Goal: Information Seeking & Learning: Learn about a topic

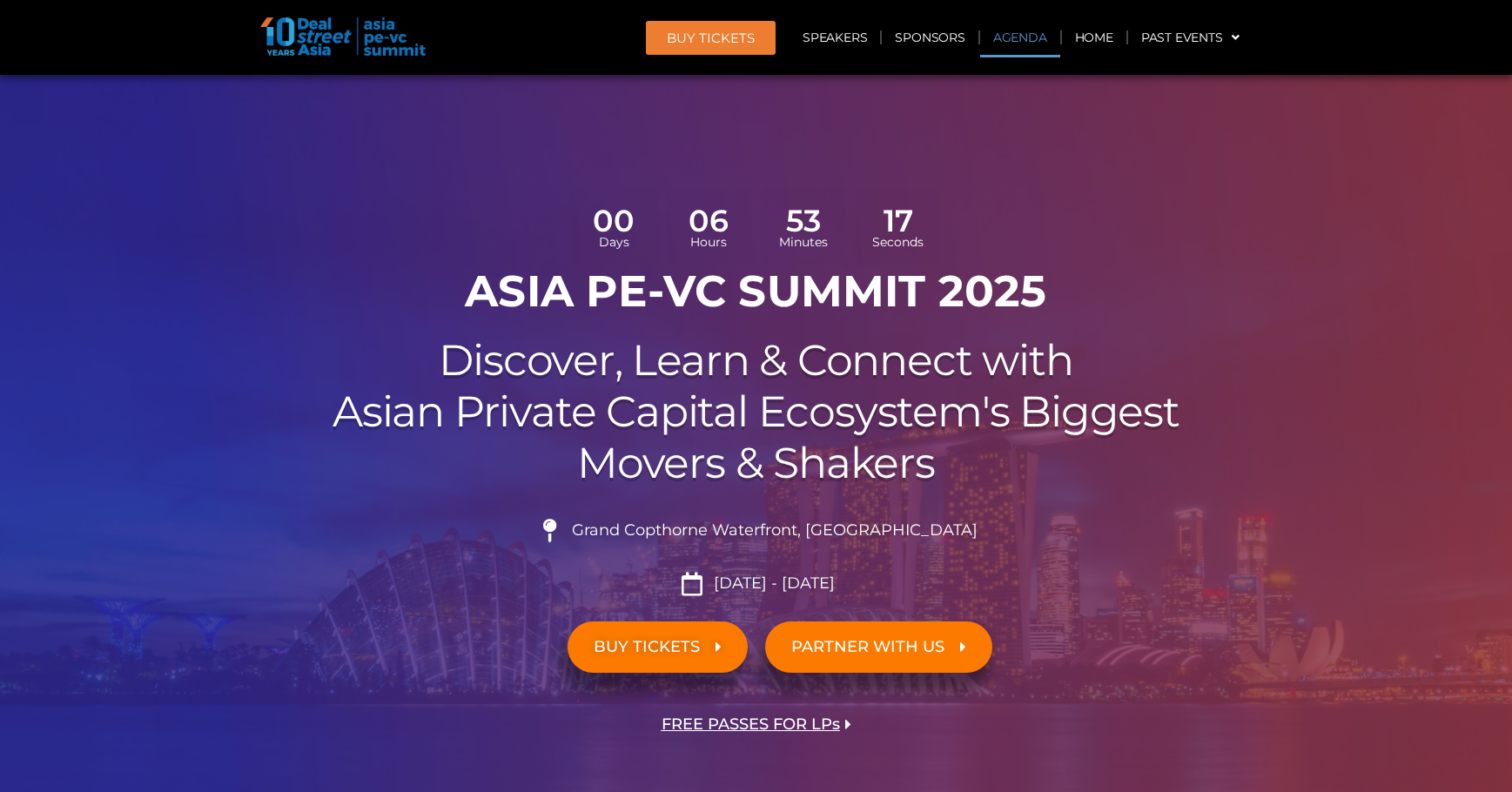
click at [1011, 44] on link "Agenda" at bounding box center [1020, 38] width 80 height 40
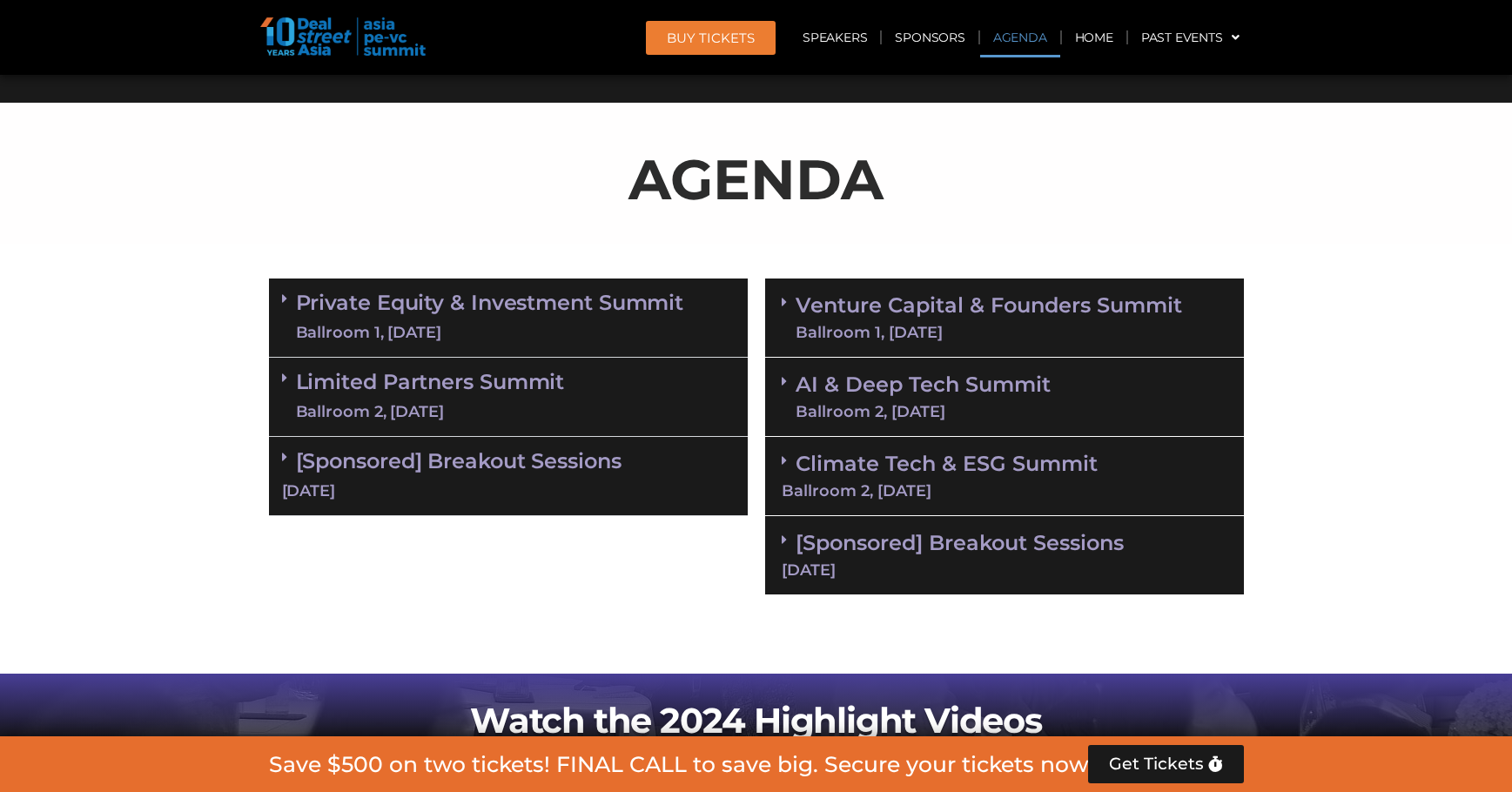
scroll to position [1004, 0]
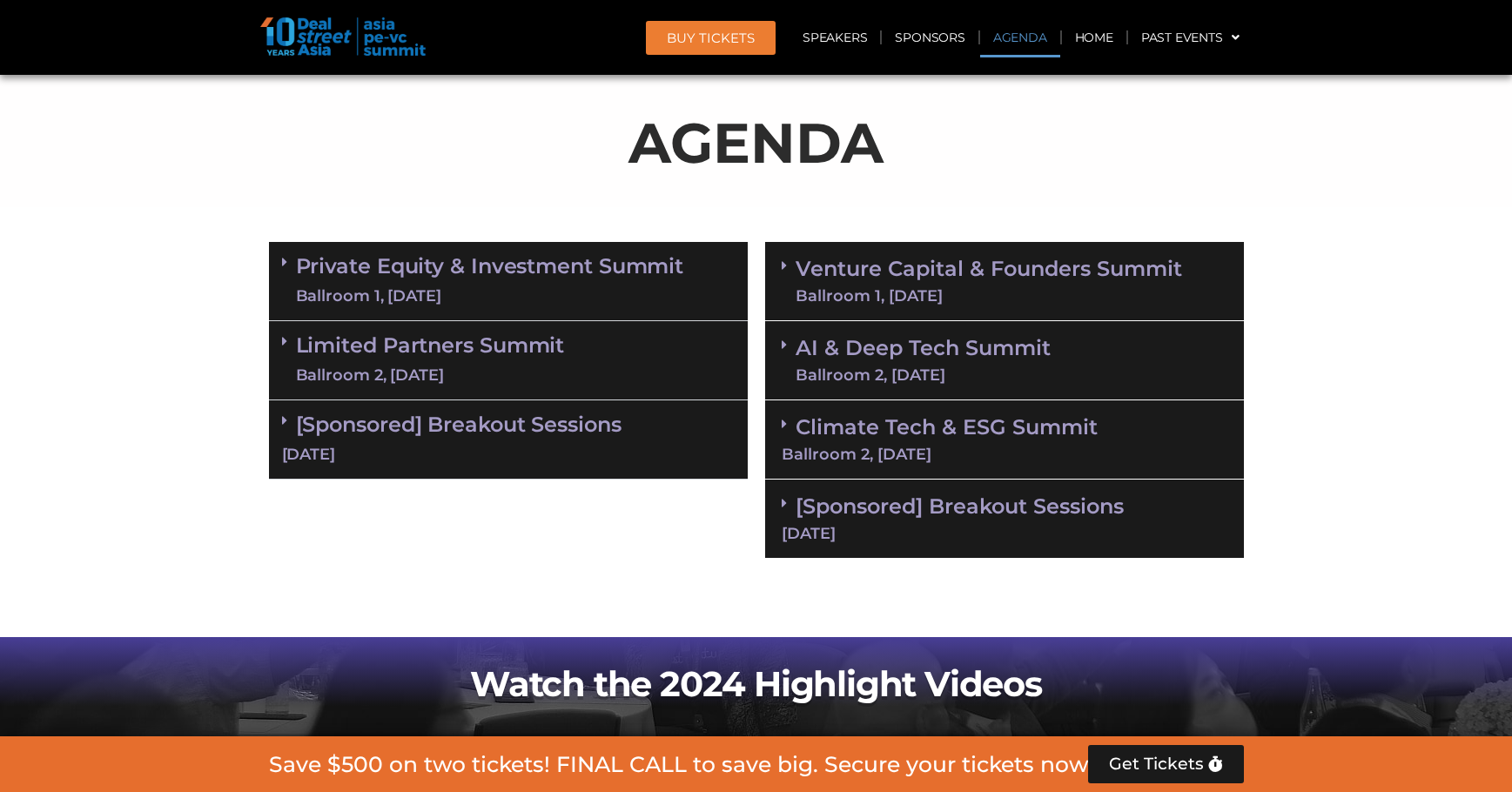
click at [1038, 353] on link "AI & Deep Tech Summit Ballroom 2, [DATE]" at bounding box center [922, 359] width 255 height 45
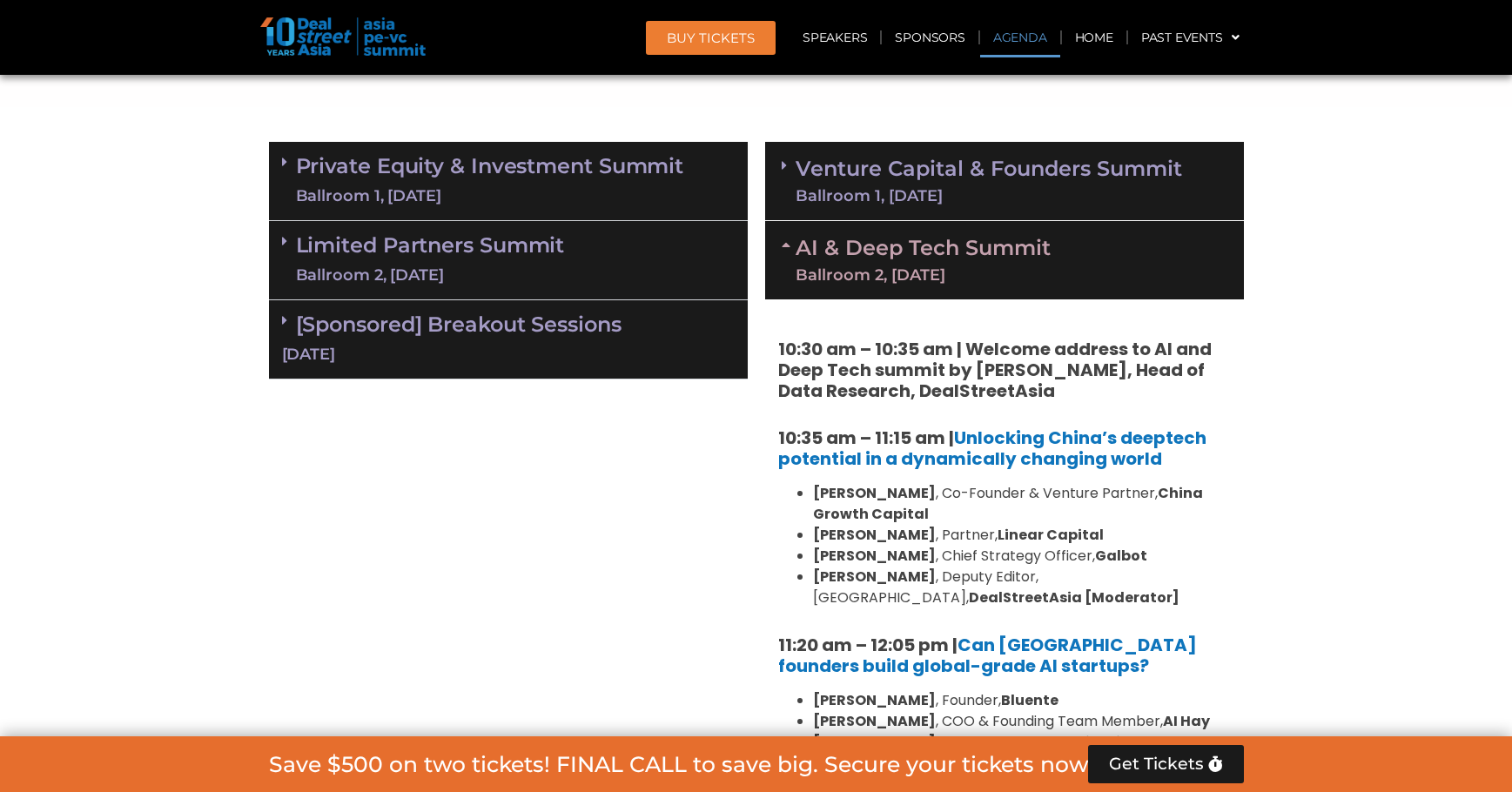
scroll to position [1265, 0]
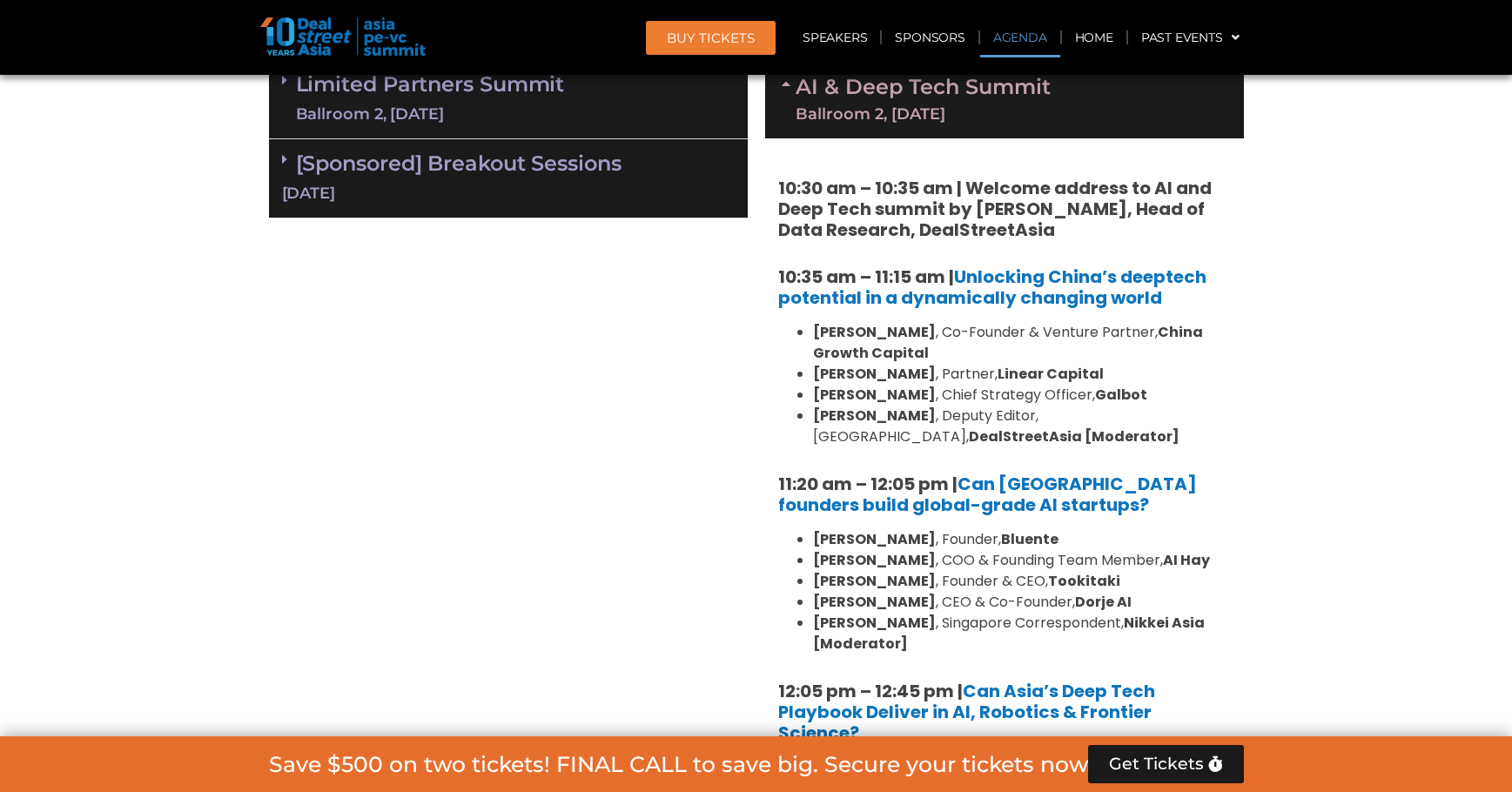
click at [664, 186] on div "[DATE]" at bounding box center [509, 194] width 453 height 22
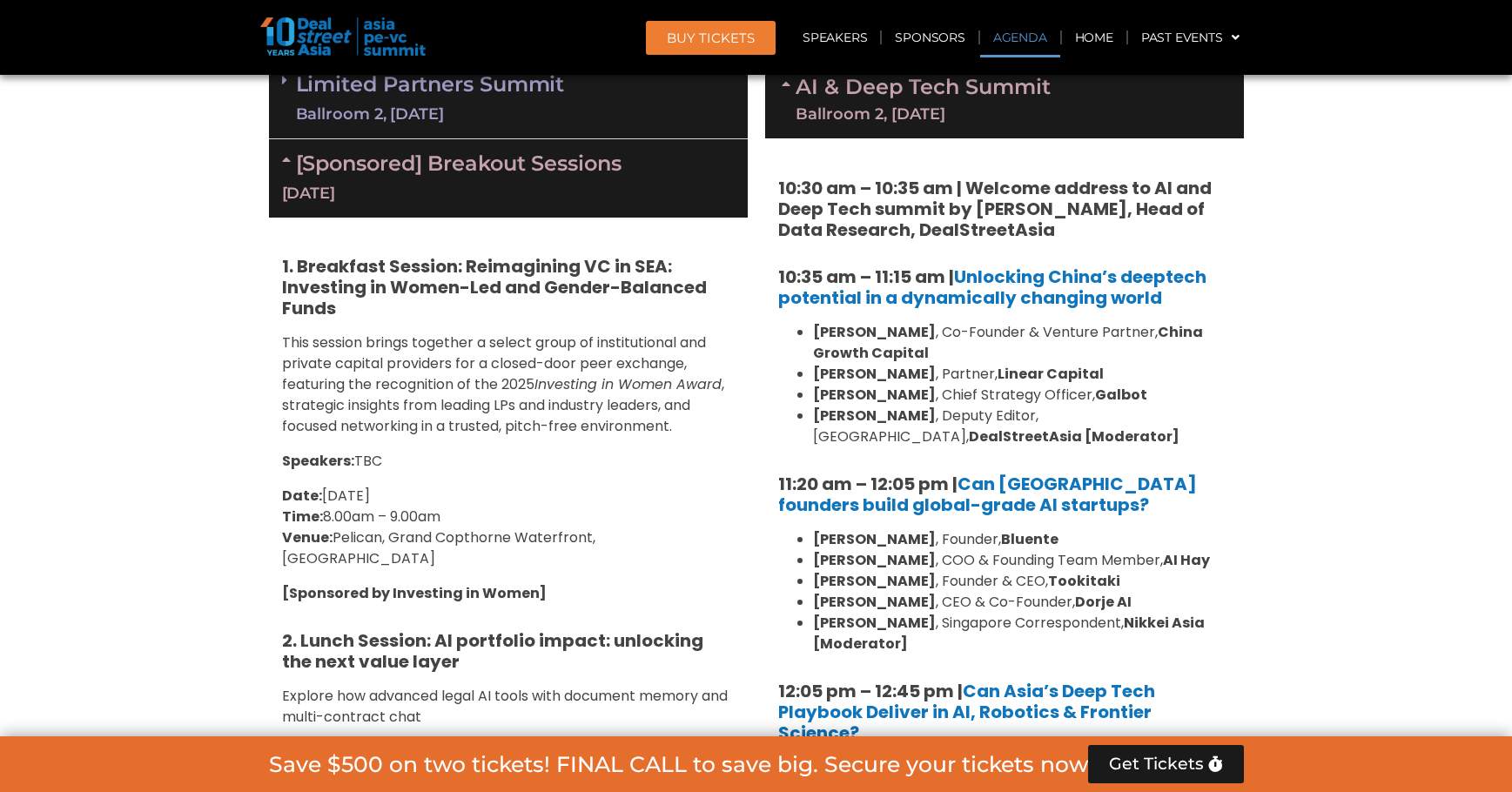
click at [647, 90] on div "Limited Partners [GEOGRAPHIC_DATA] 2, [DATE]" at bounding box center [508, 99] width 479 height 79
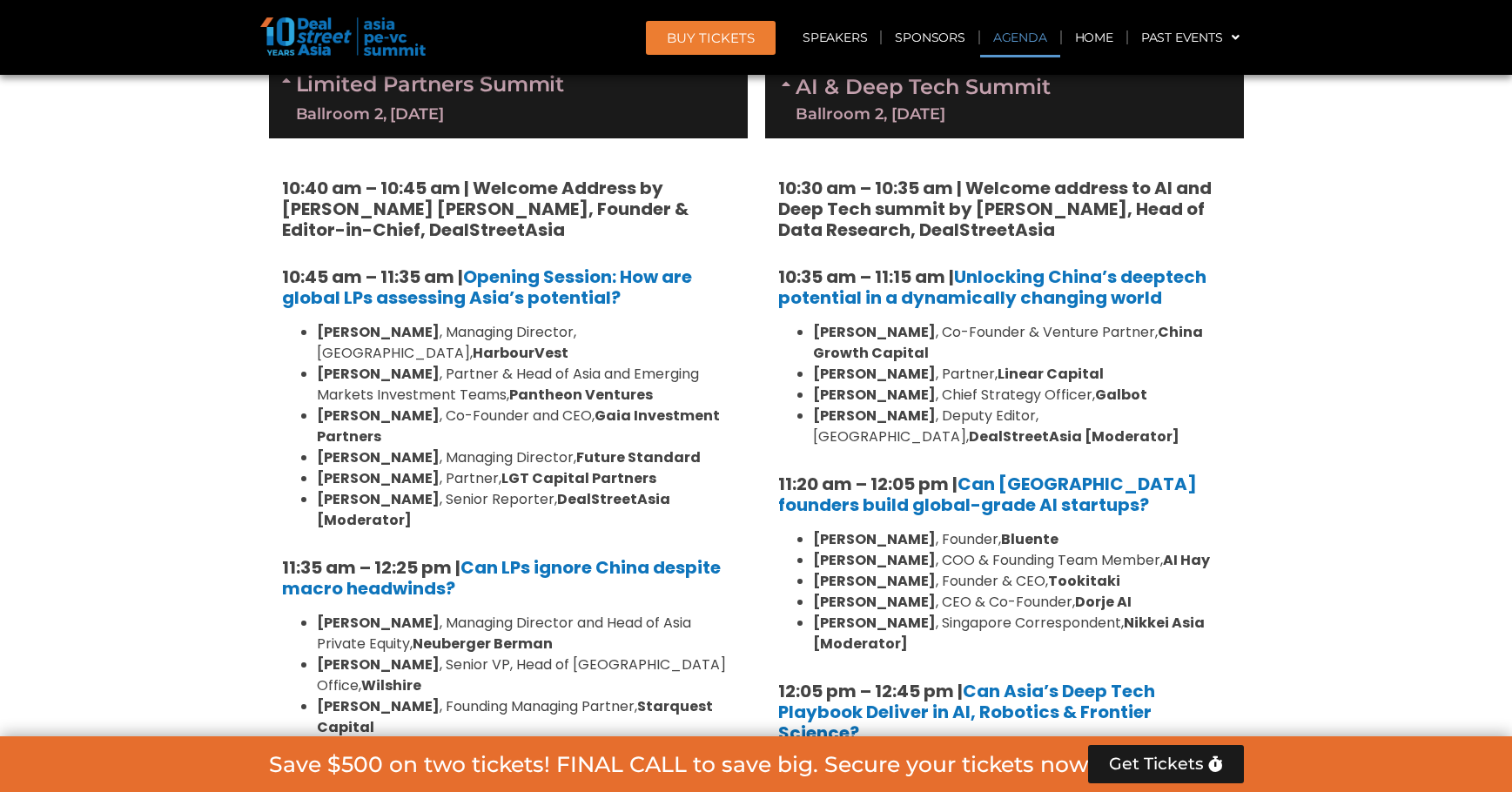
click at [839, 106] on div "Ballroom 2, [DATE]" at bounding box center [922, 114] width 255 height 15
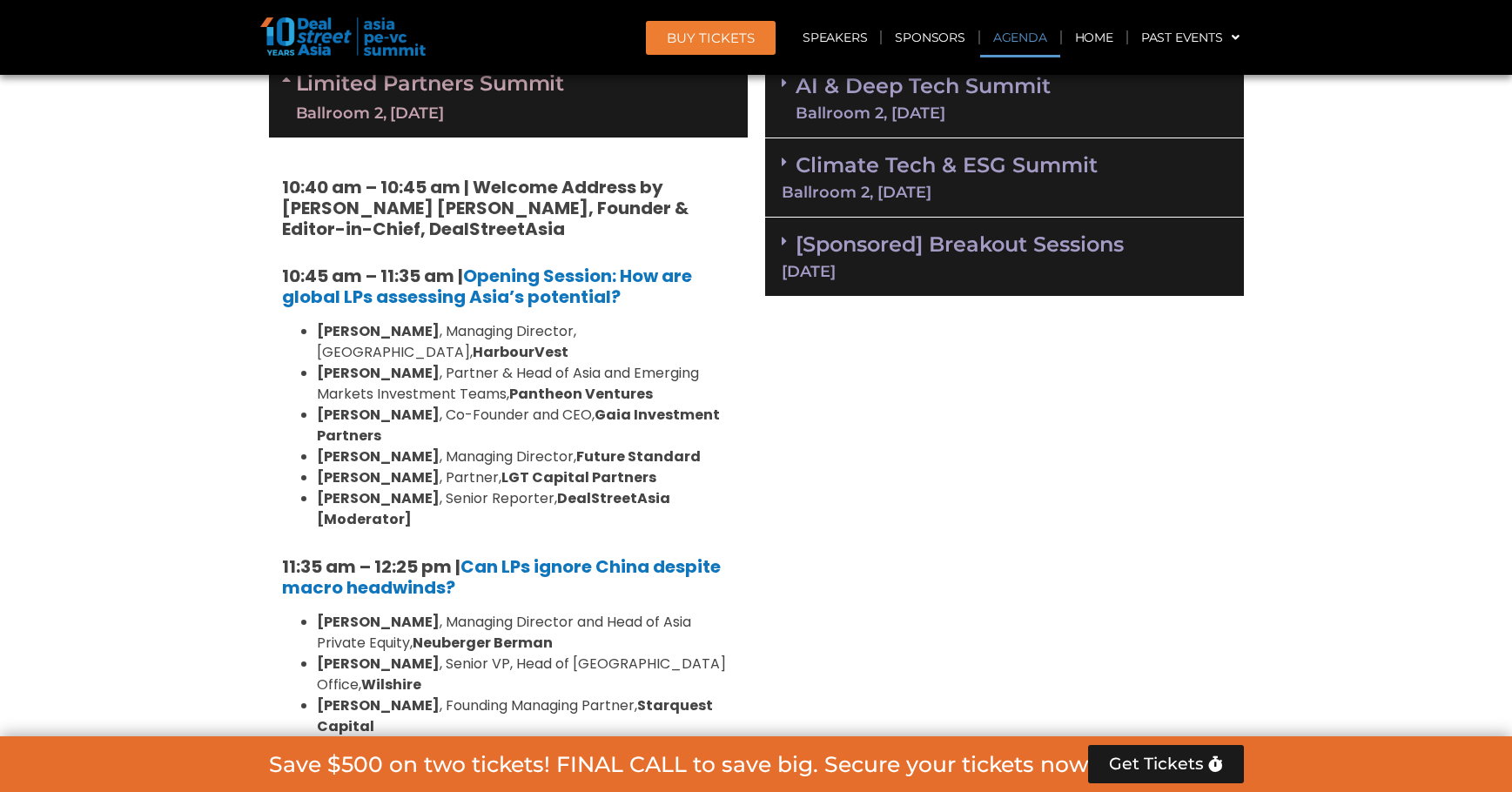
click at [839, 105] on div "Ballroom 2, [DATE]" at bounding box center [922, 113] width 255 height 15
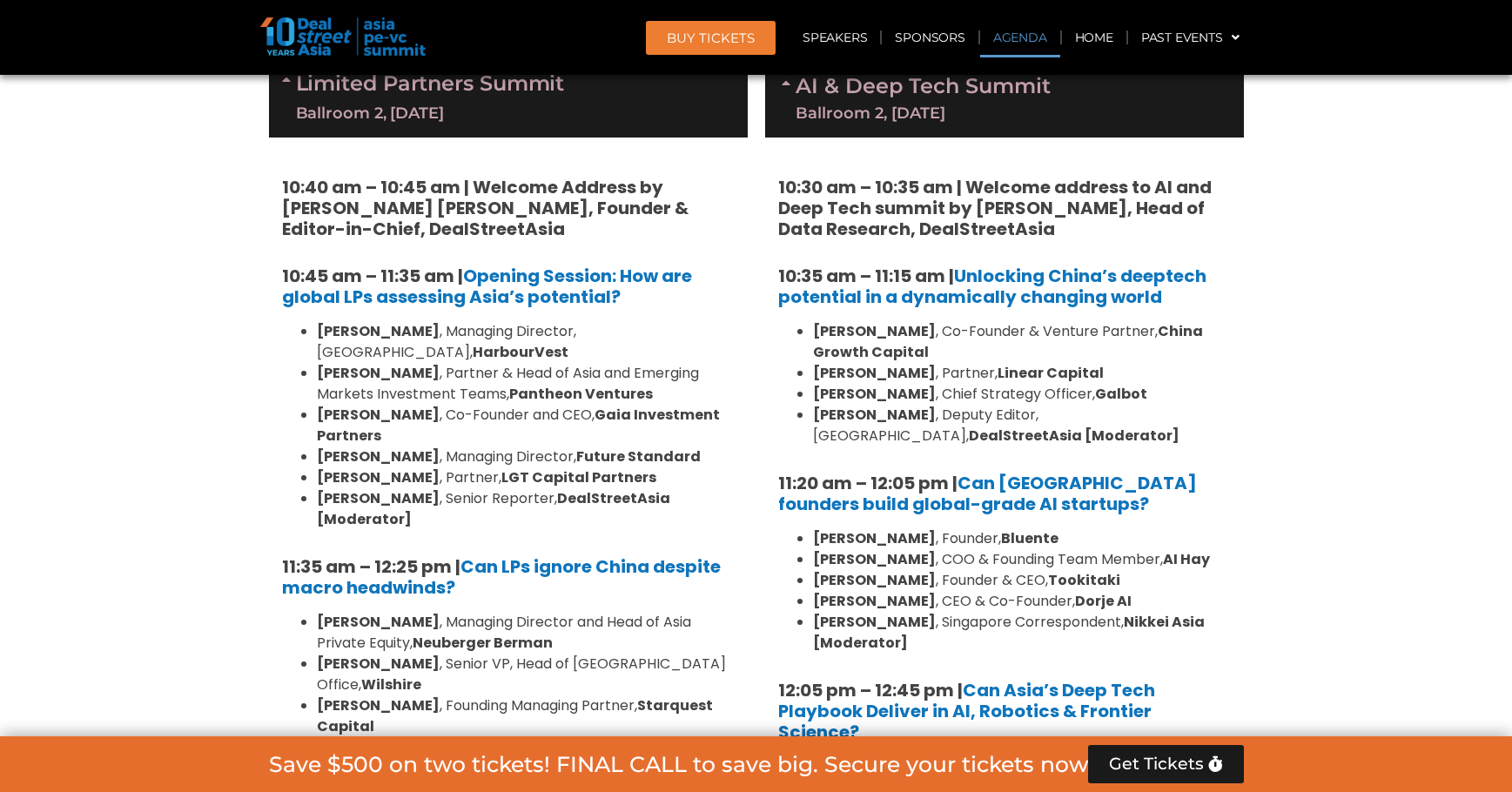
click at [930, 113] on div "Ballroom 2, [DATE]" at bounding box center [922, 113] width 255 height 15
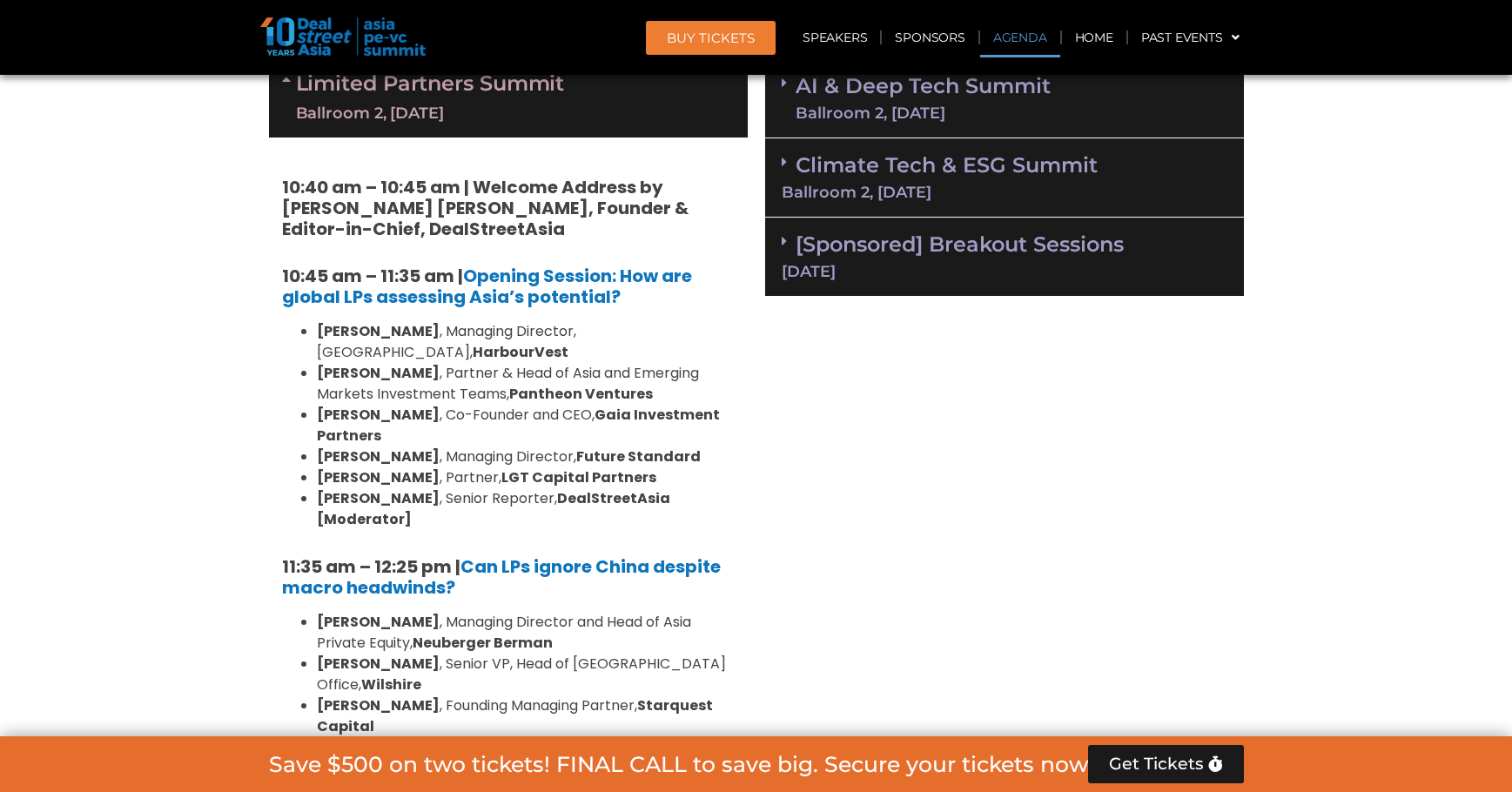
click at [942, 169] on link "Climate Tech & ESG Summit Ballroom 2, [DATE]" at bounding box center [1004, 176] width 445 height 48
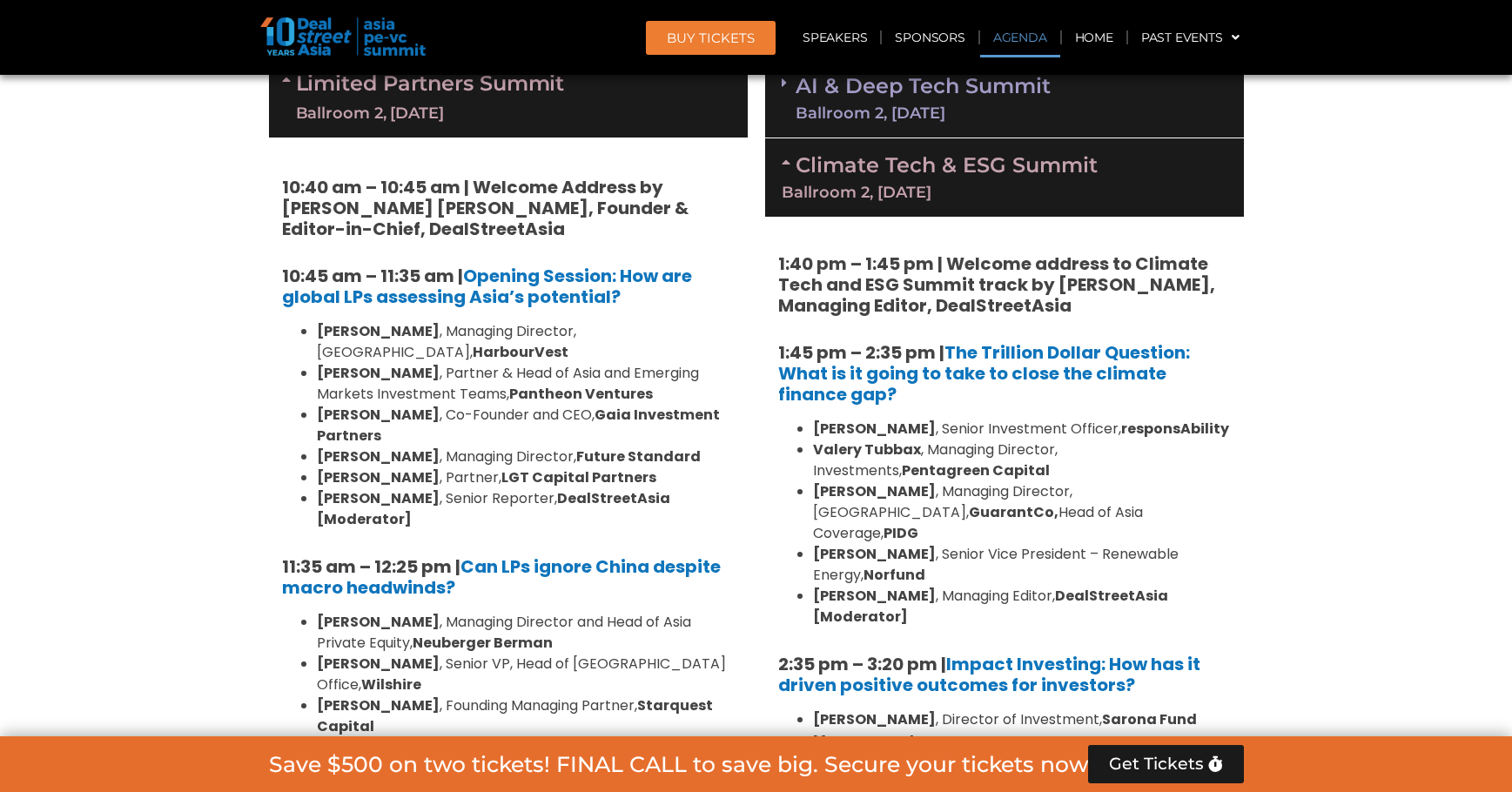
click at [928, 108] on div "Ballroom 2, [DATE]" at bounding box center [922, 113] width 255 height 15
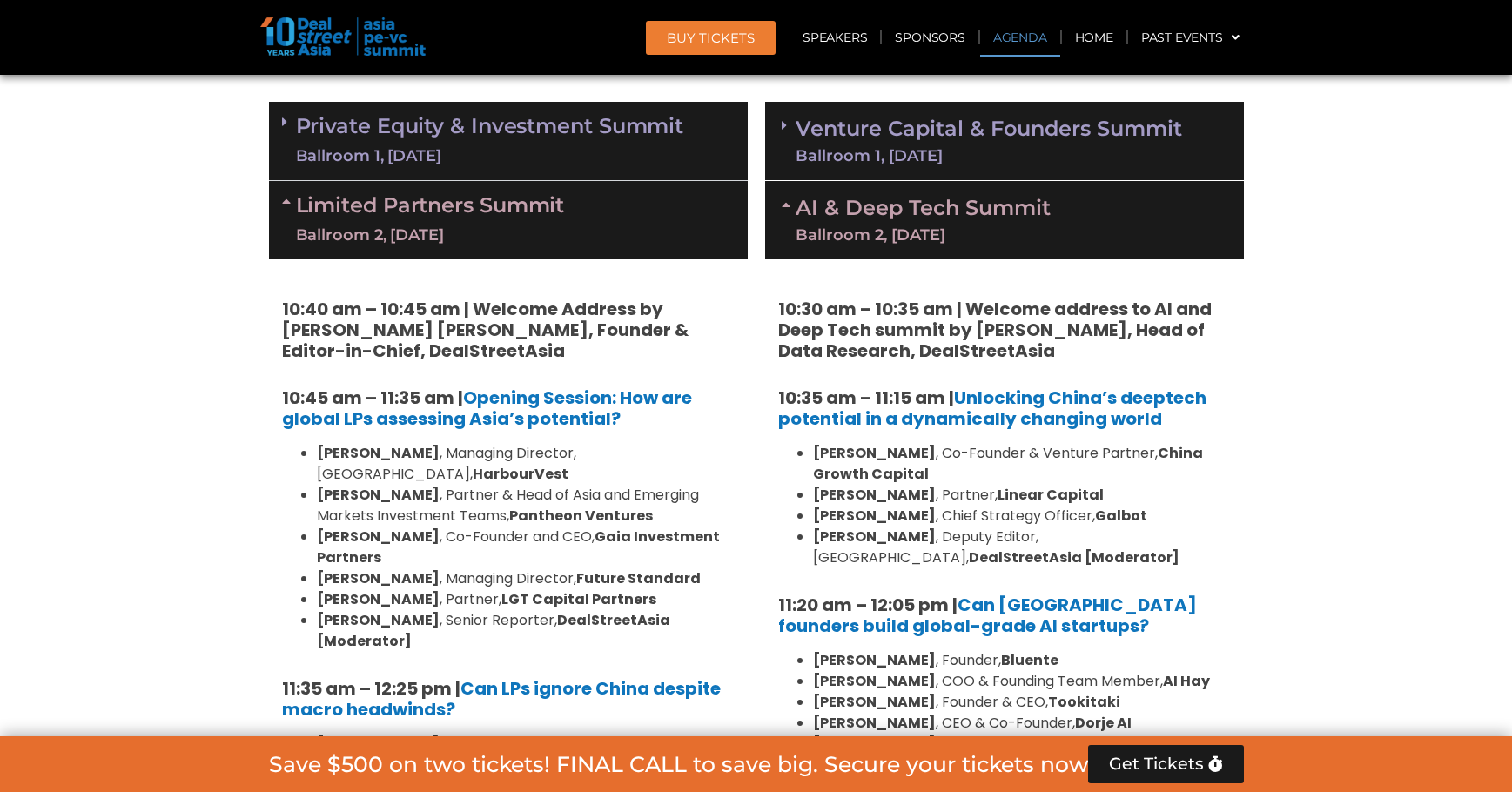
scroll to position [918, 0]
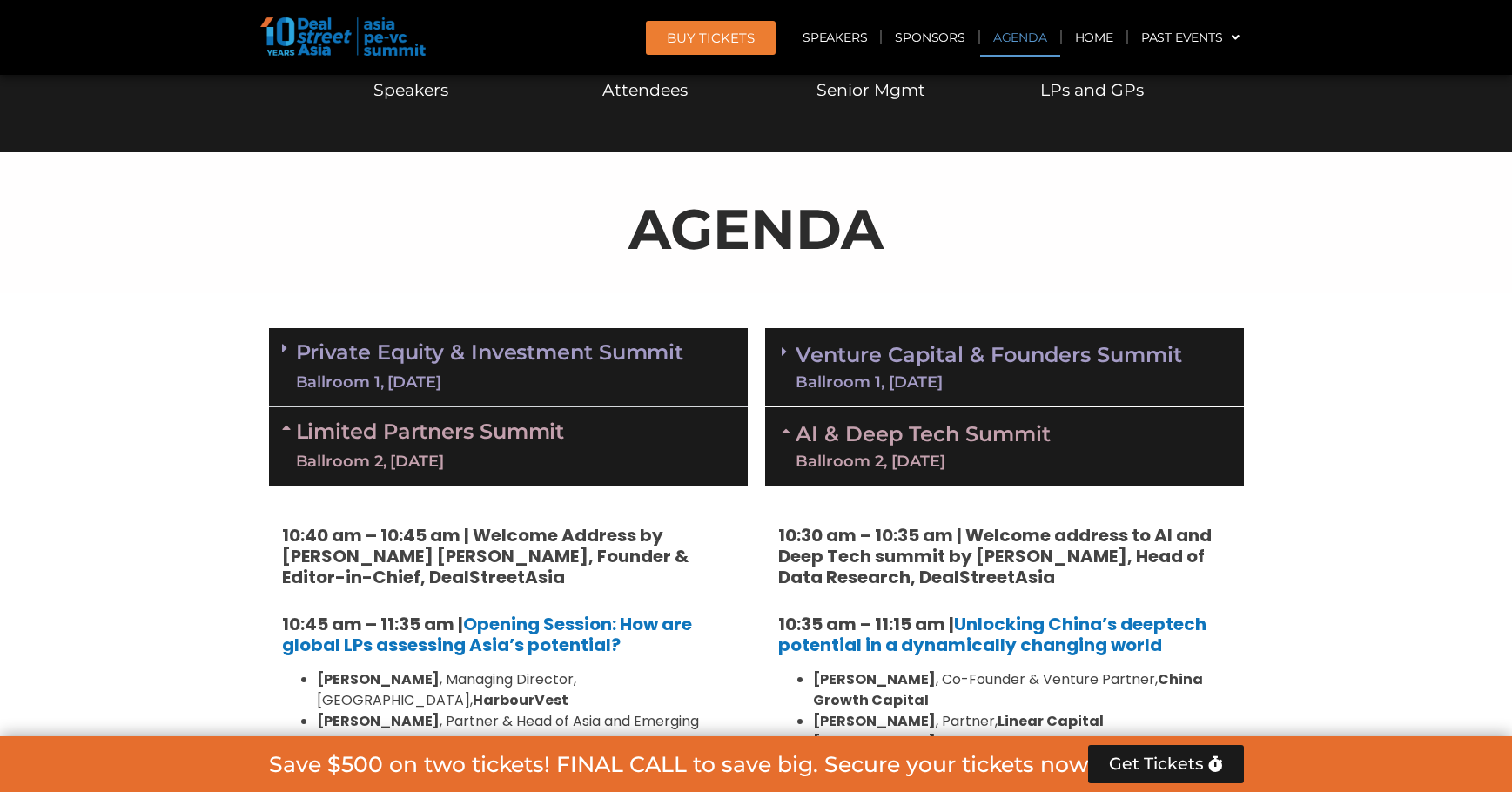
click at [957, 357] on link "Venture Capital & Founders​ Summit Ballroom 1, [DATE]" at bounding box center [988, 367] width 386 height 45
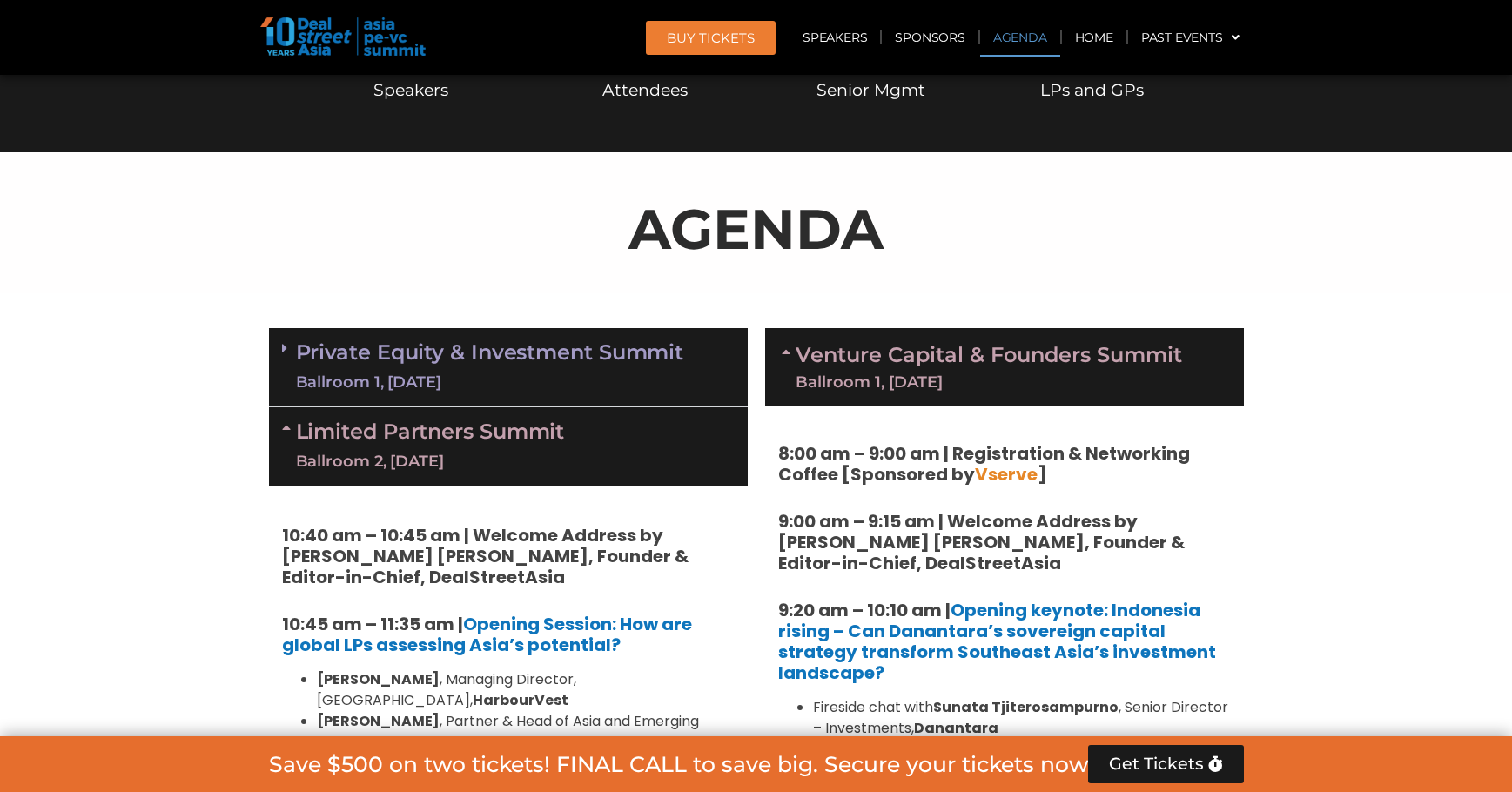
drag, startPoint x: 618, startPoint y: 364, endPoint x: 649, endPoint y: 371, distance: 31.8
click at [617, 364] on link "Private Equity & Investment Summit Ballroom 1, [DATE]" at bounding box center [490, 367] width 388 height 52
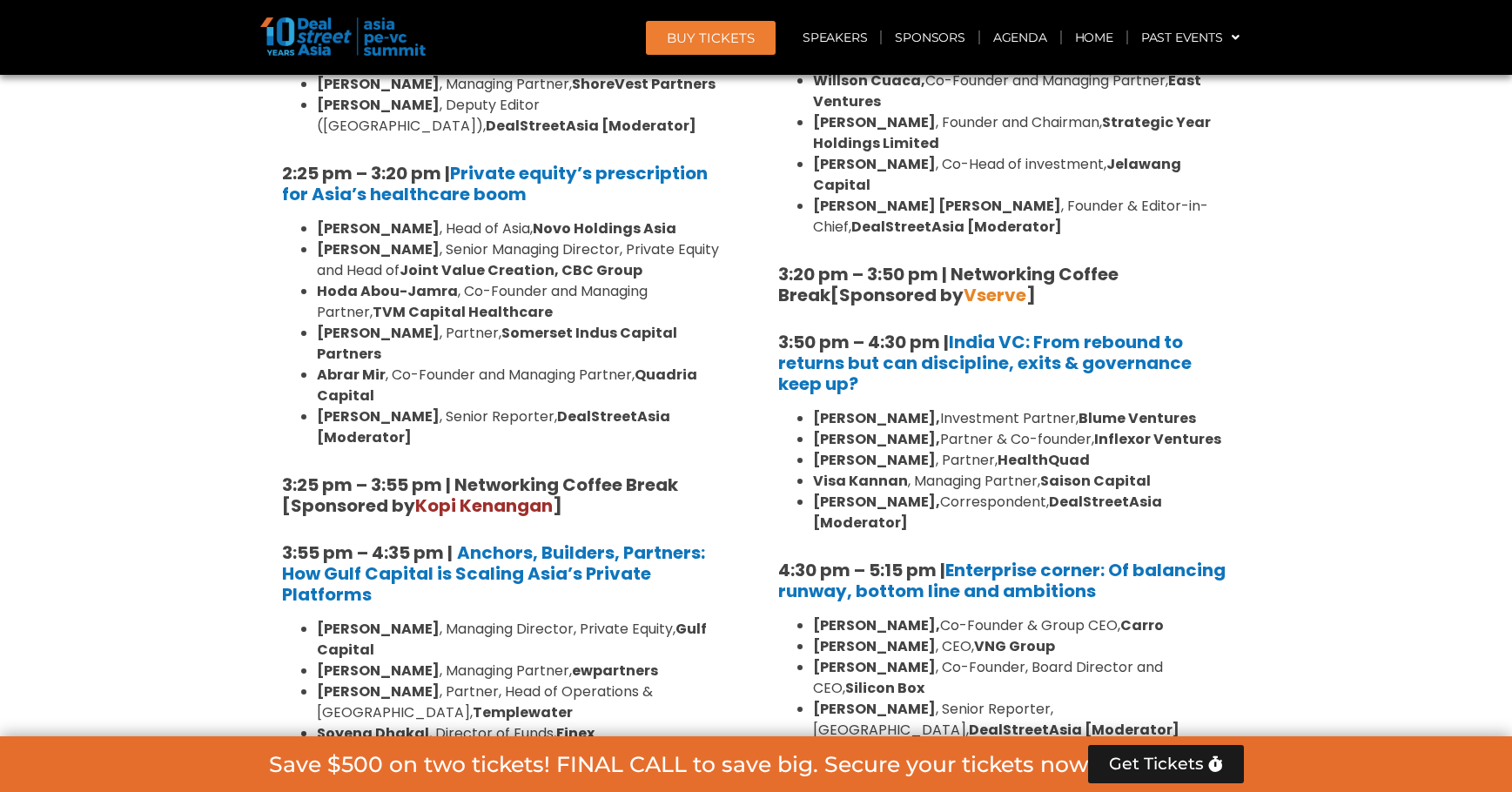
scroll to position [2897, 0]
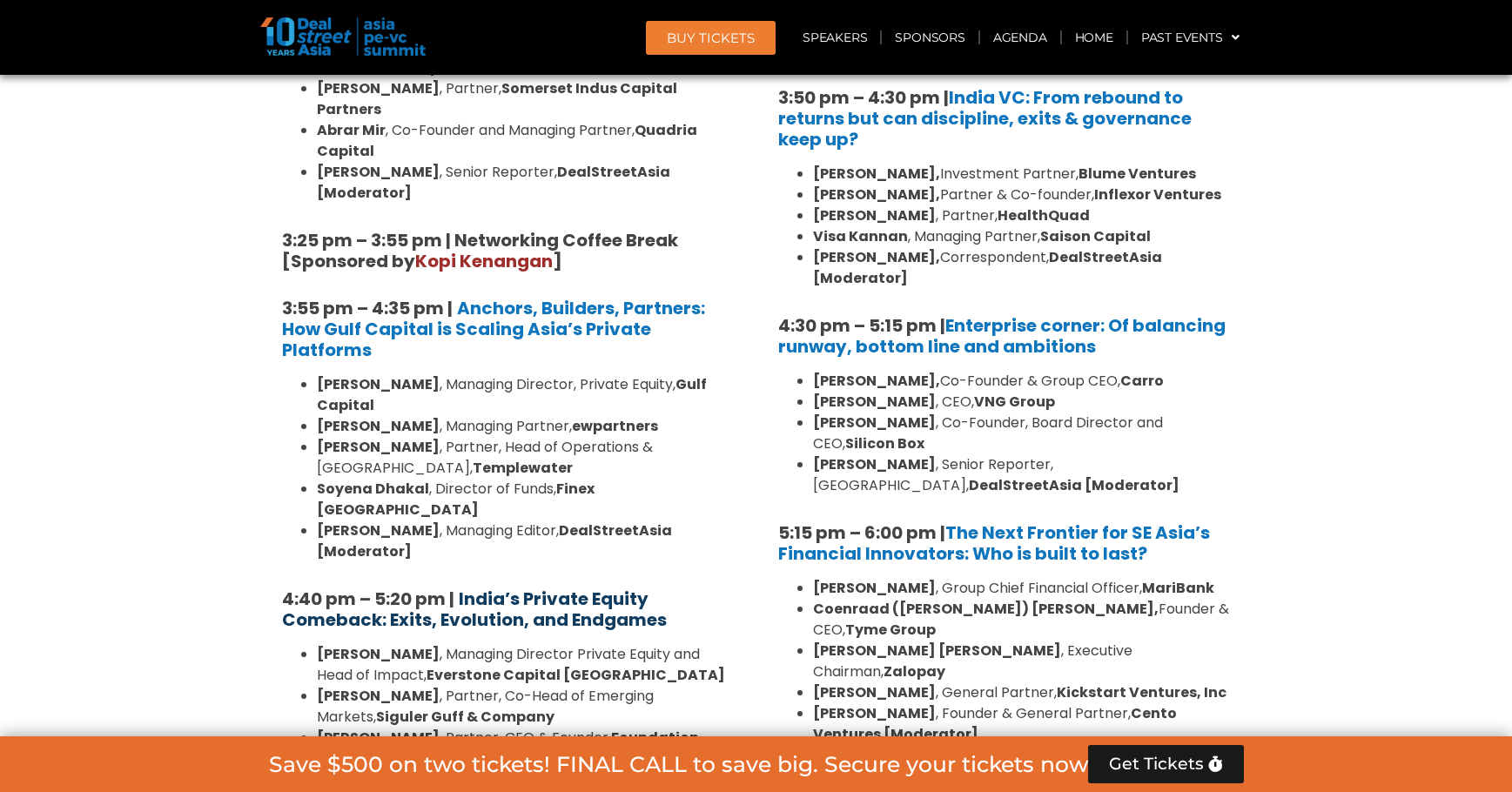
drag, startPoint x: 625, startPoint y: 330, endPoint x: 424, endPoint y: 298, distance: 203.5
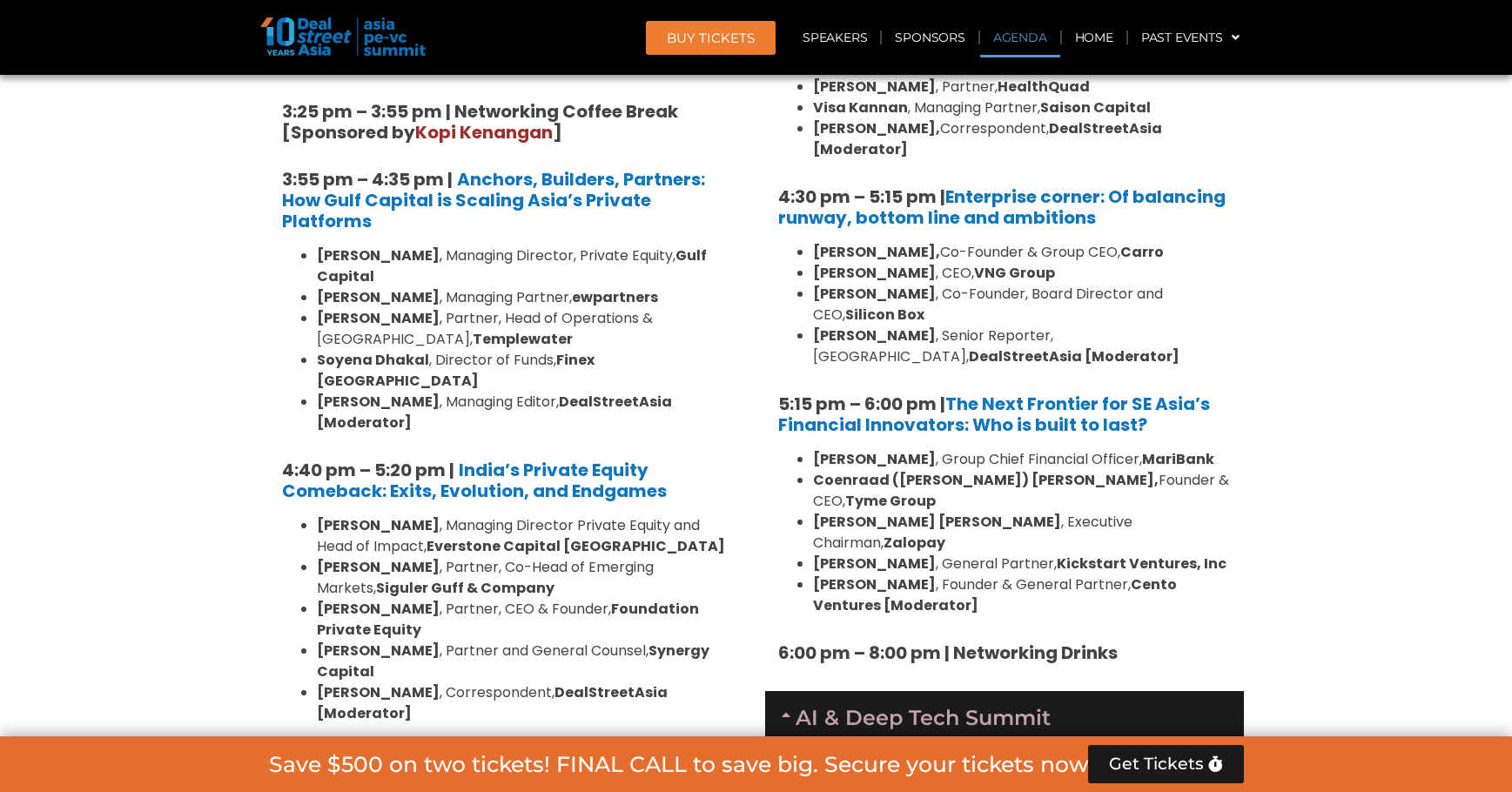
scroll to position [14246, 0]
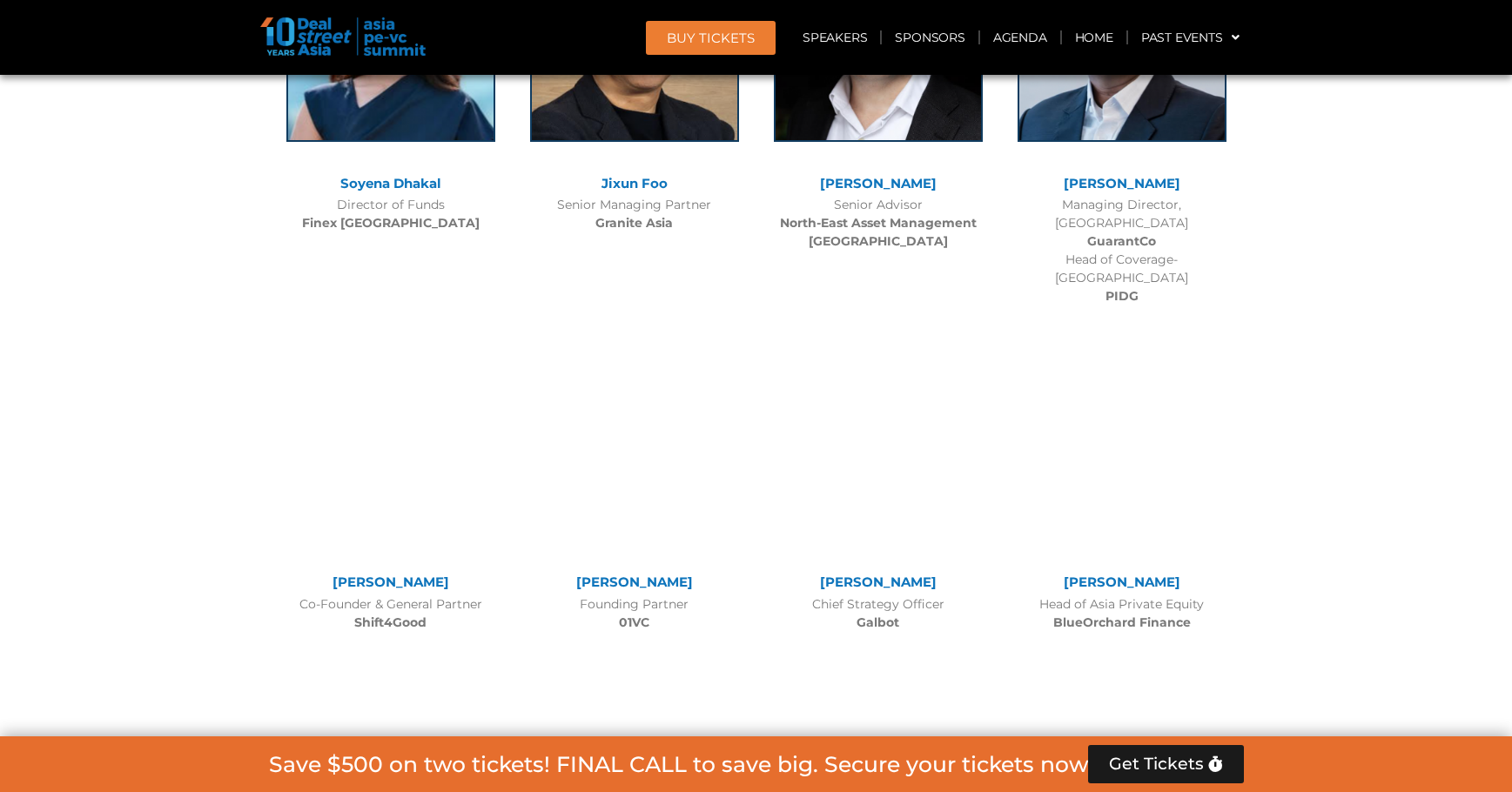
scroll to position [17000, 0]
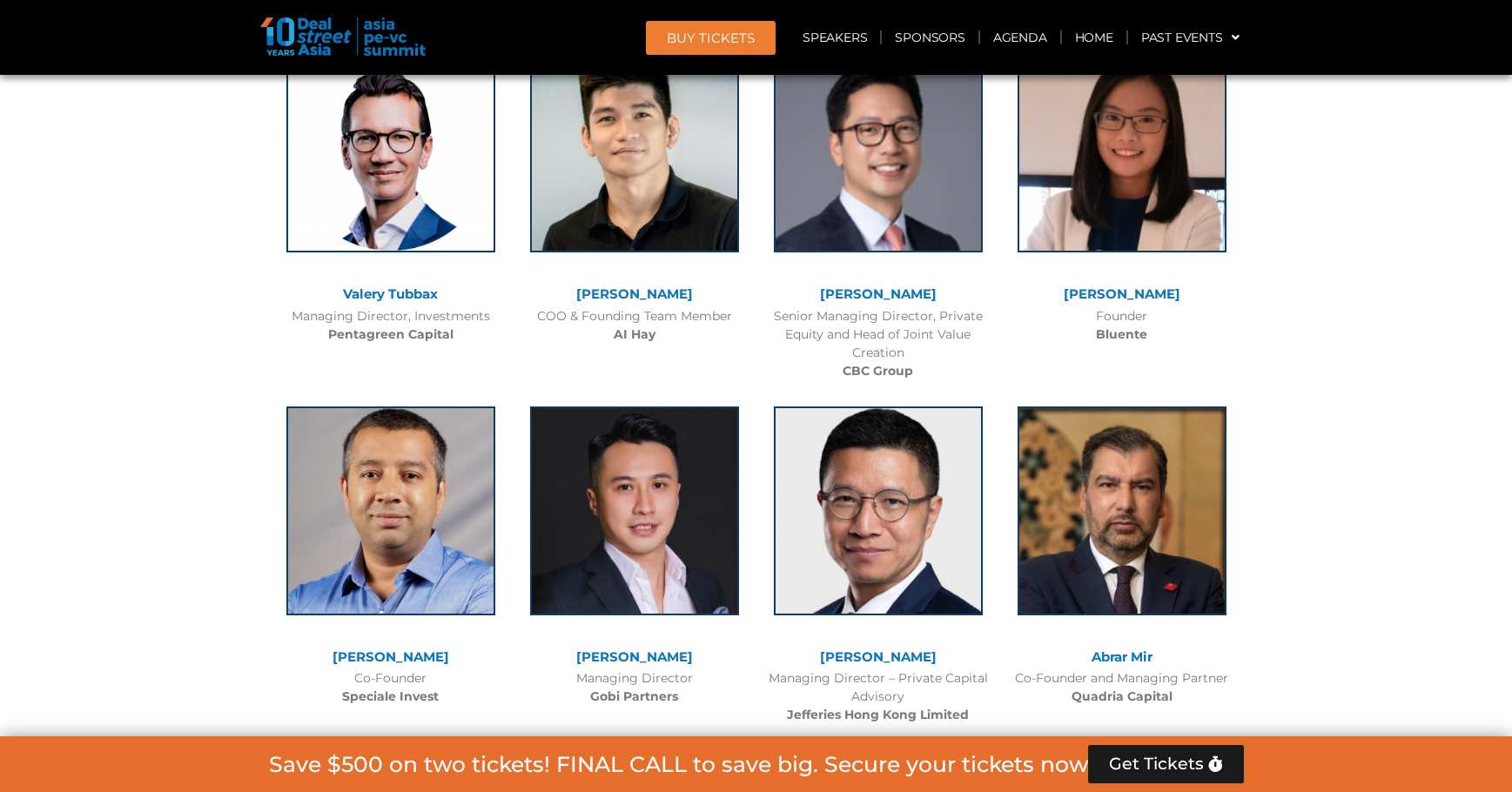
drag, startPoint x: 978, startPoint y: 398, endPoint x: 798, endPoint y: 403, distance: 180.1
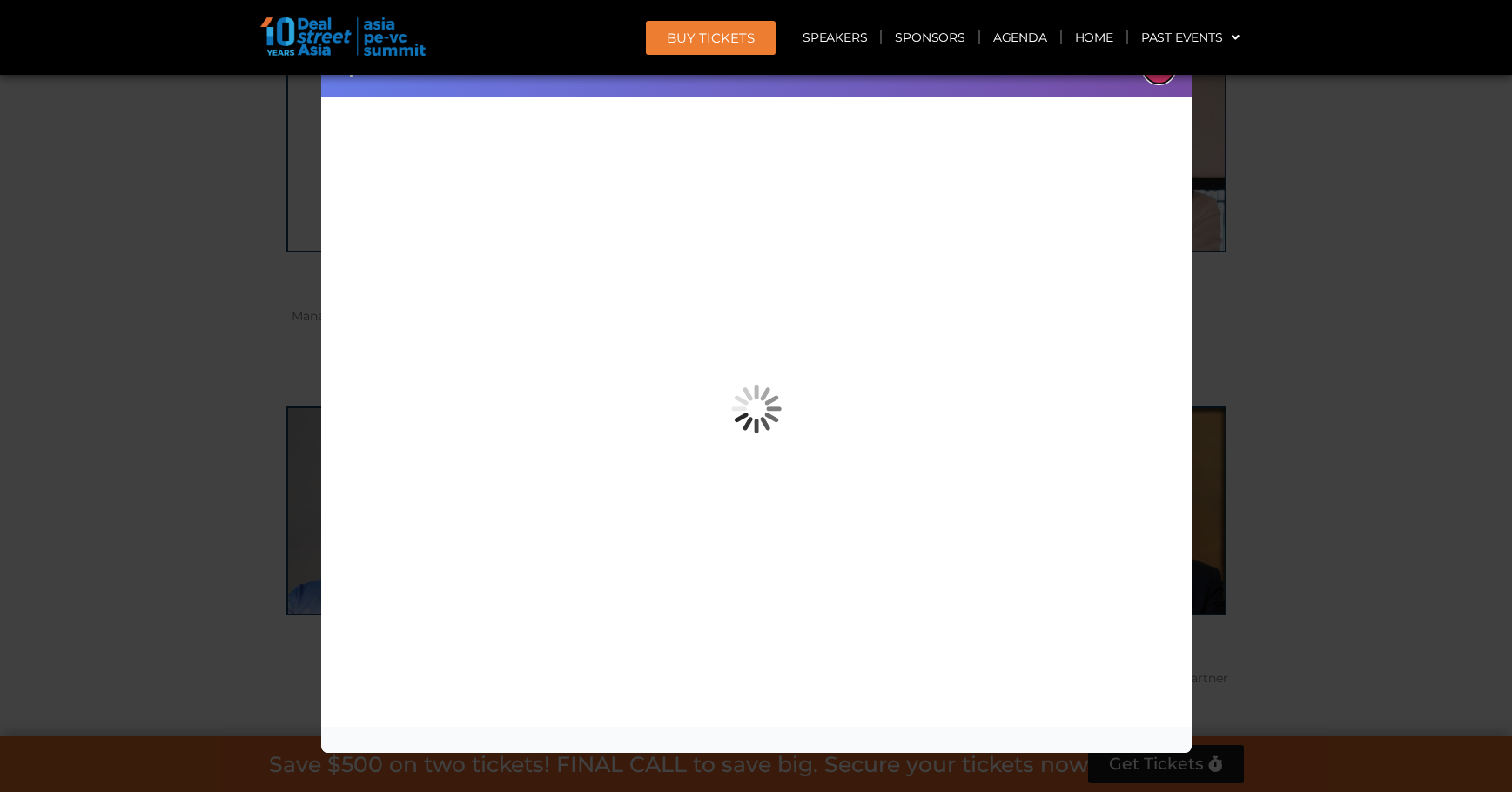
click at [1158, 78] on button "×" at bounding box center [1159, 68] width 31 height 31
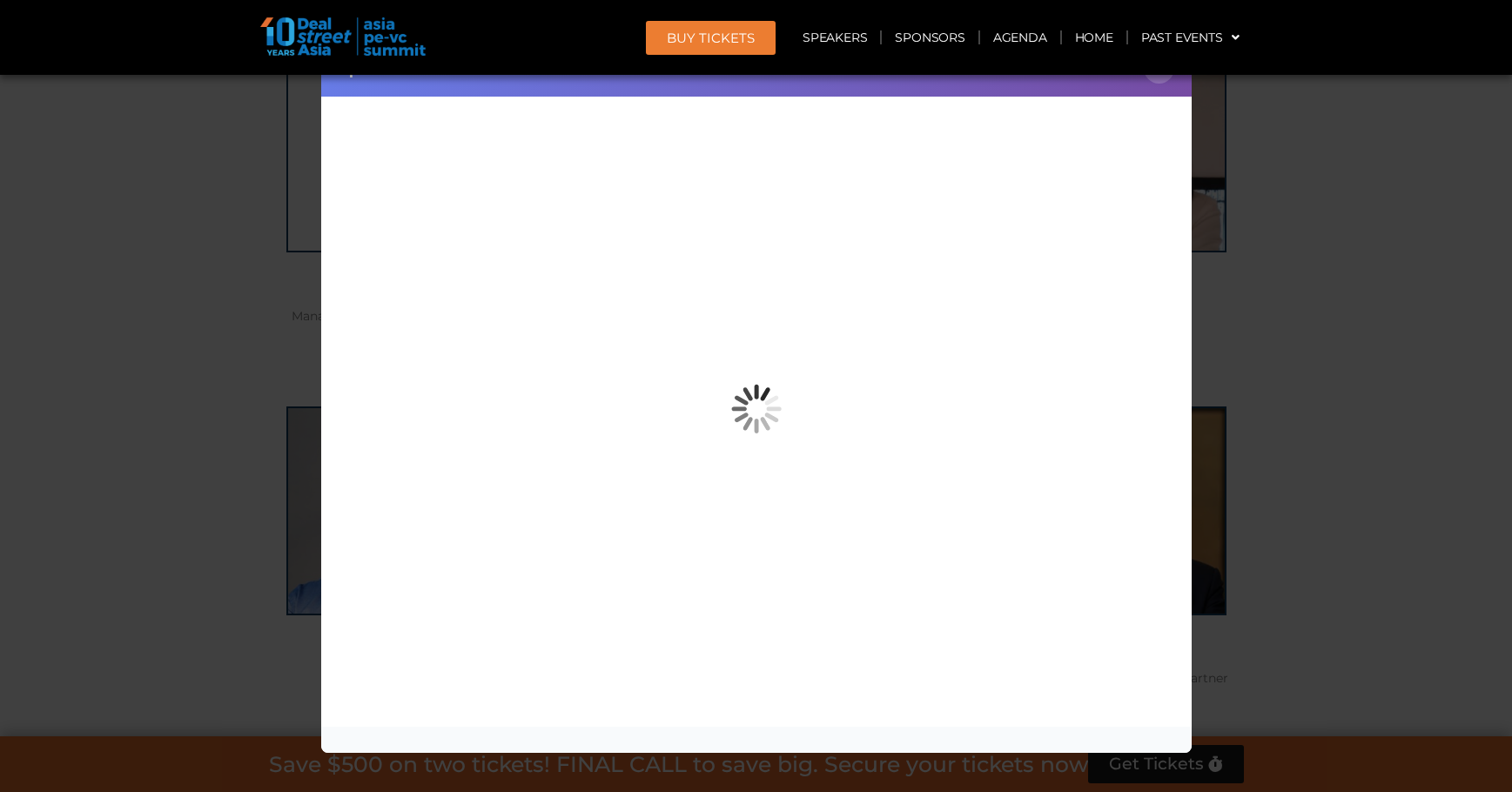
click at [1310, 358] on div "Speaker Profile ×" at bounding box center [756, 396] width 1512 height 792
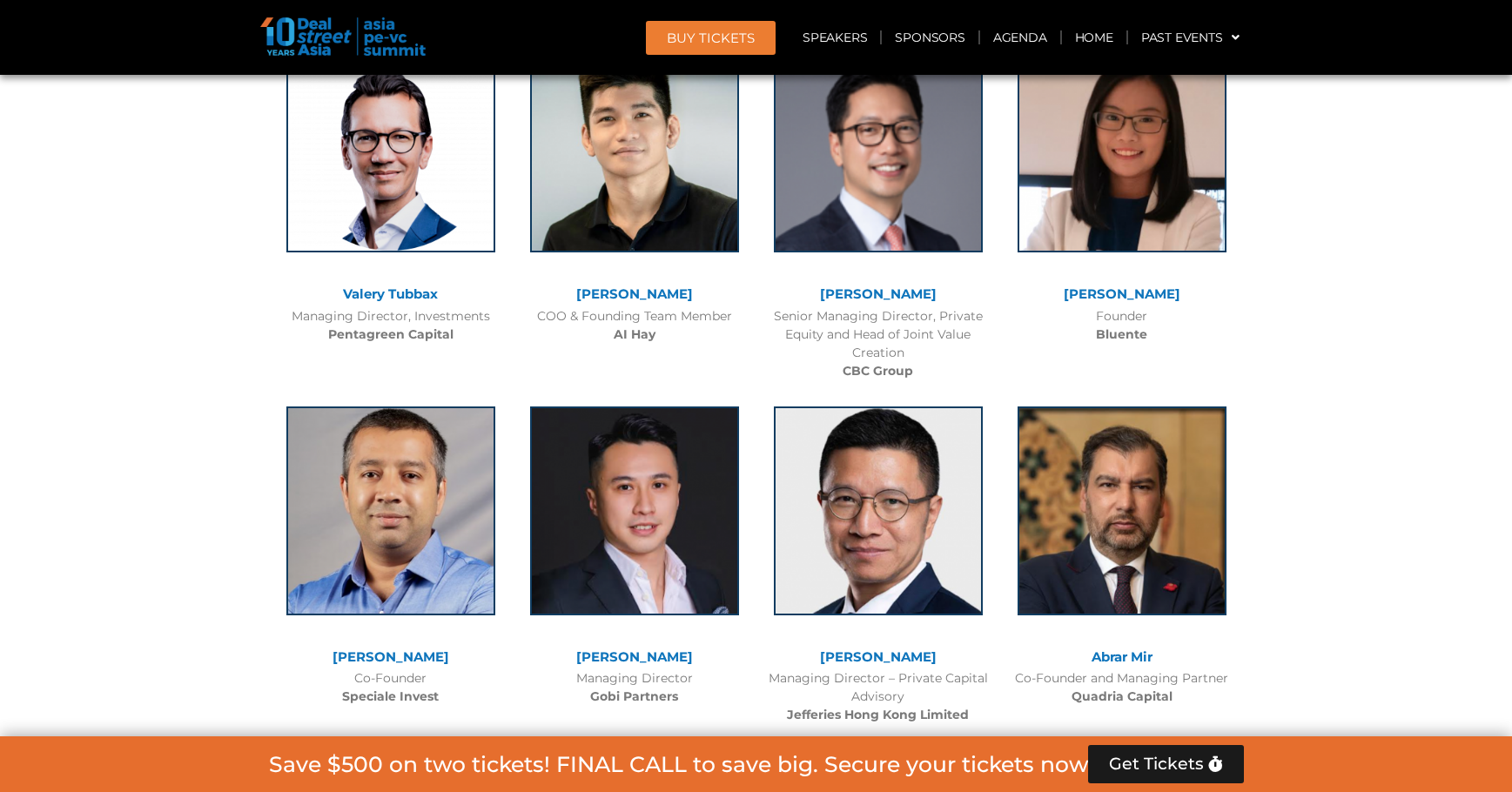
drag, startPoint x: 775, startPoint y: 390, endPoint x: 914, endPoint y: 397, distance: 139.2
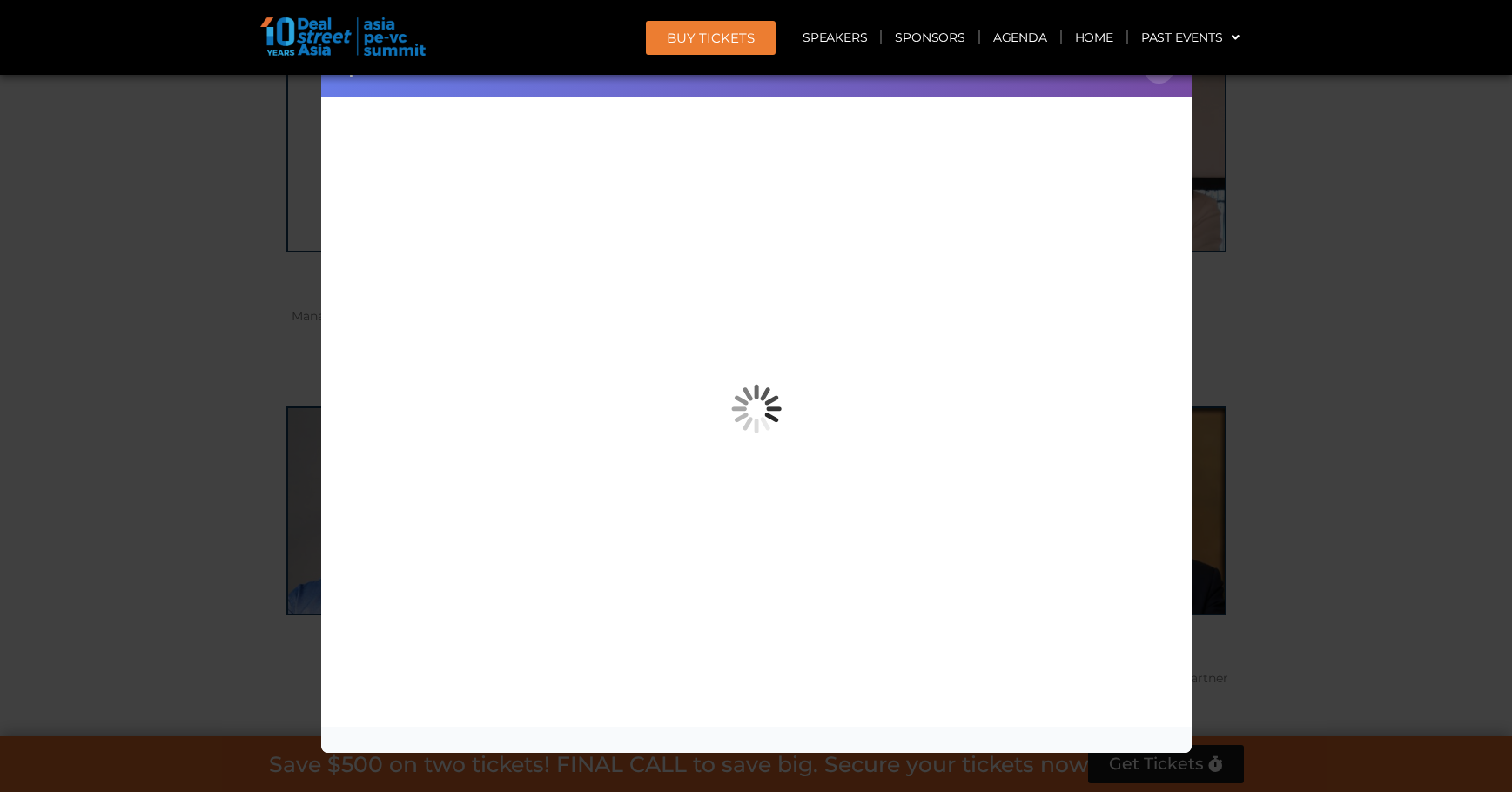
copy link "[PERSON_NAME]"
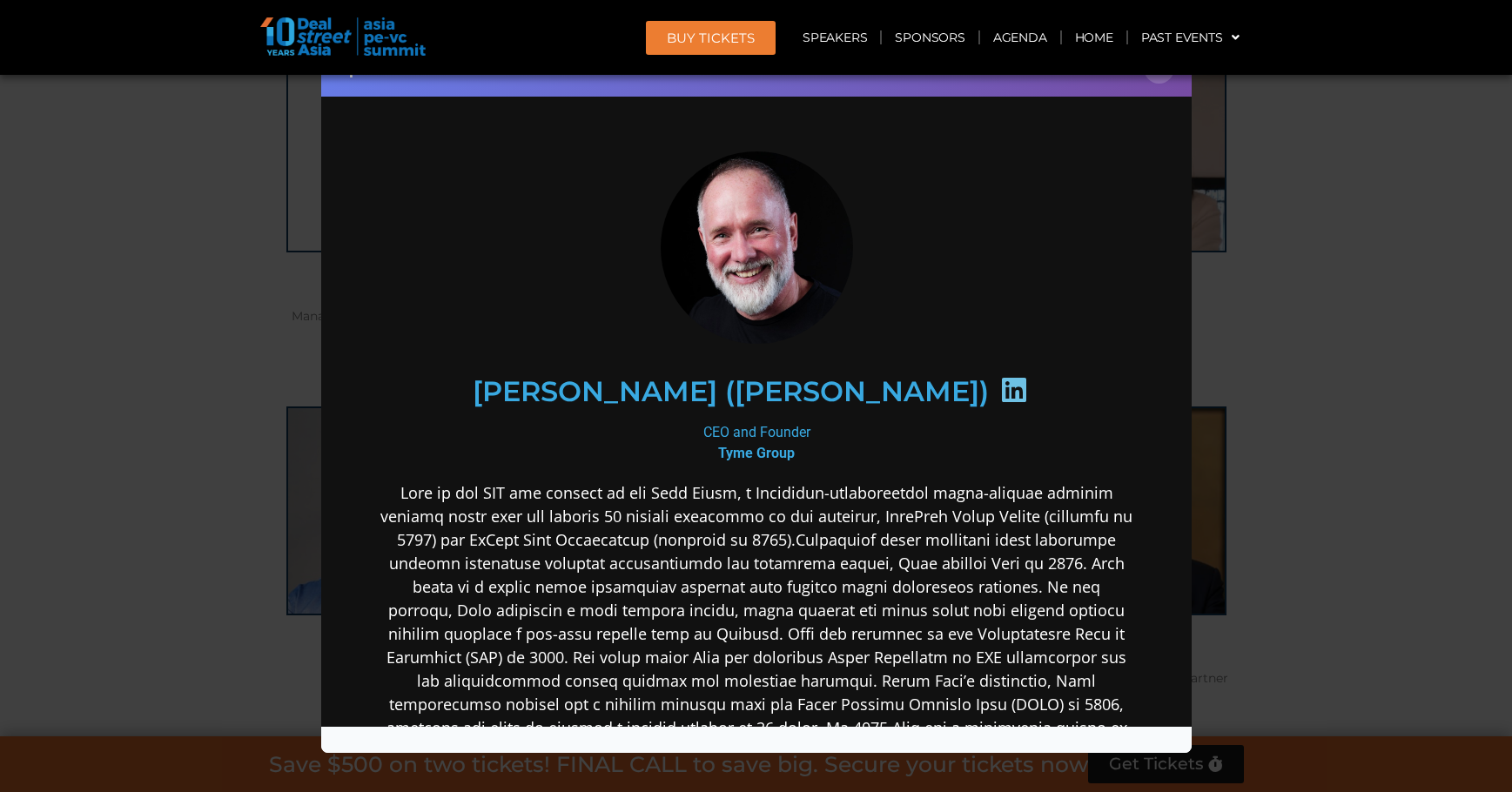
scroll to position [0, 0]
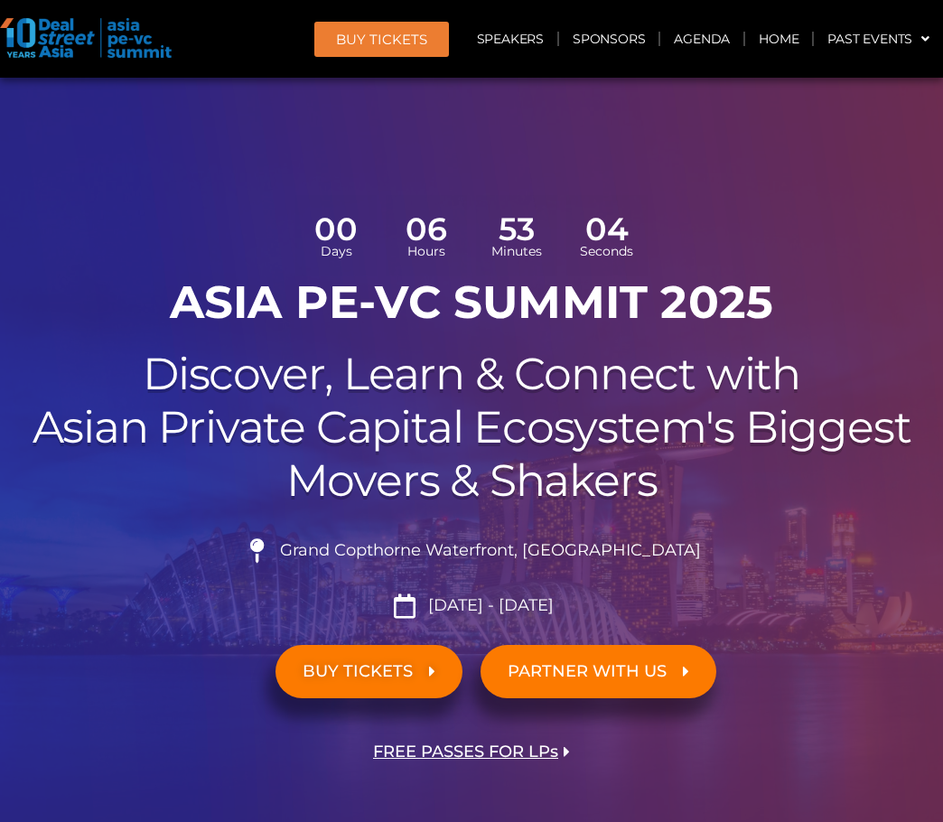
scroll to position [4110, 0]
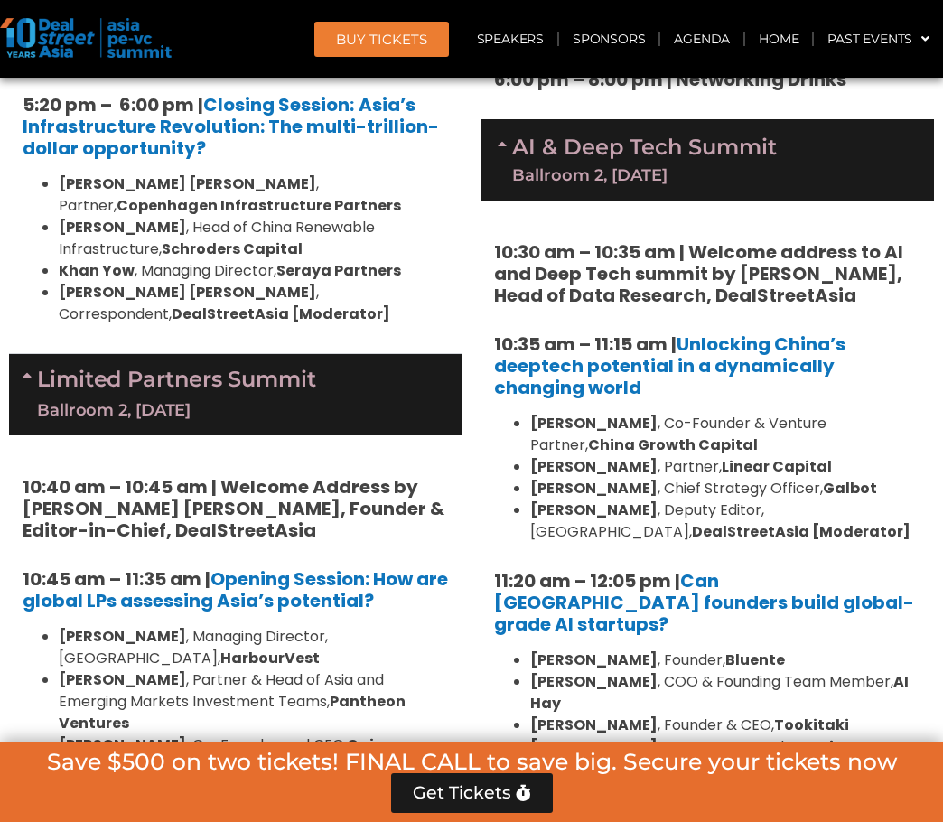
click at [0, 563] on div "Private Equity & Investment Summit Ballroom 1, 10 Sept 8:00 am – 9:00 am | Regi…" at bounding box center [235, 134] width 471 height 5921
